Goal: Transaction & Acquisition: Purchase product/service

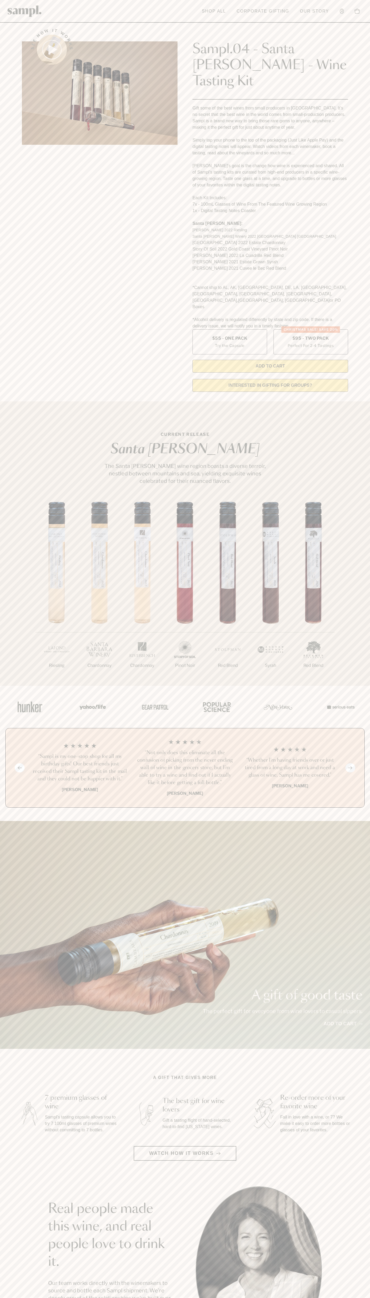
click at [44, 15] on header "Toggle navigation menu Shop All Corporate Gifting Our Story Account Story Shop …" at bounding box center [185, 11] width 370 height 23
click at [364, 300] on section "See how it works Sampl.04 - Santa Barbara - Wine Tasting Kit Gift some of the b…" at bounding box center [185, 208] width 370 height 375
click at [187, 1298] on html "Skip to main content Toggle navigation menu Shop All Corporate Gifting Our Stor…" at bounding box center [185, 1080] width 370 height 2160
click at [14, 401] on section "CURRENT RELEASE Santa Barbara The Santa Barbara wine region boasts a diverse te…" at bounding box center [185, 543] width 370 height 284
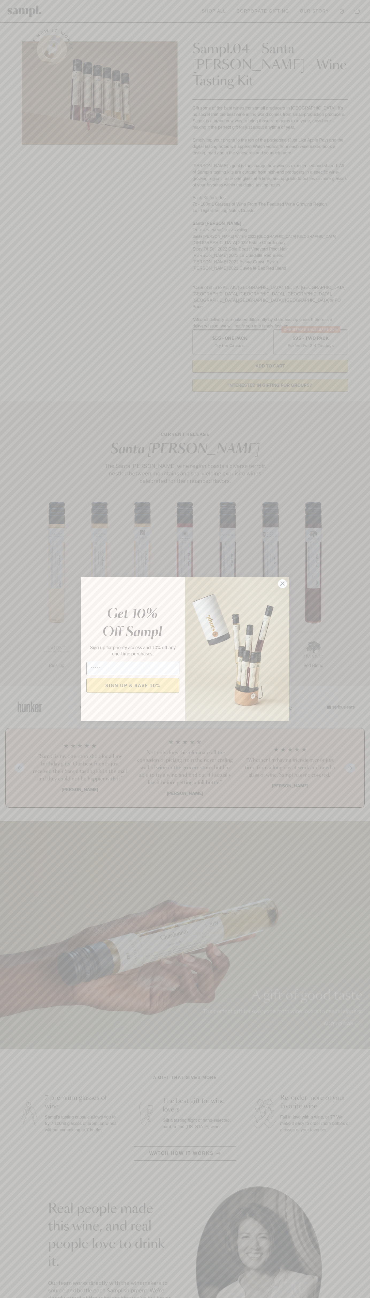
click at [282, 584] on icon "Close dialog" at bounding box center [282, 584] width 4 height 4
